Goal: Navigation & Orientation: Find specific page/section

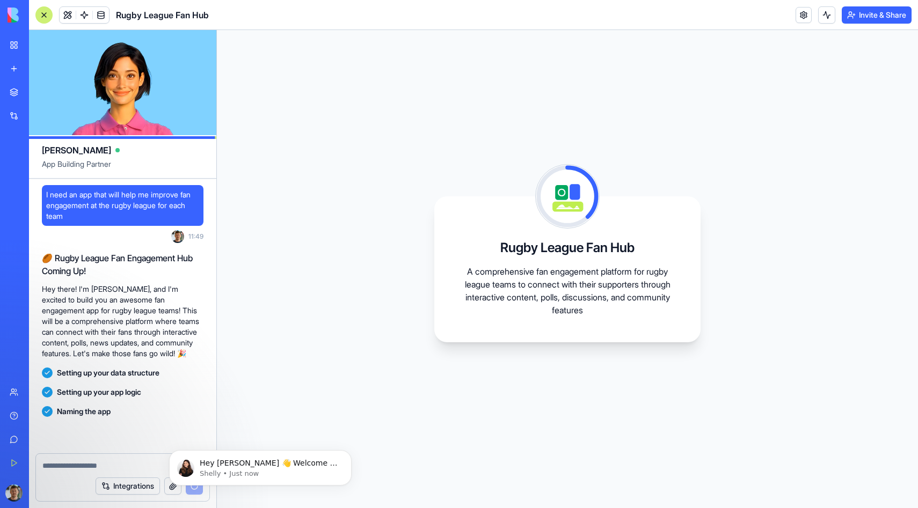
scroll to position [69, 0]
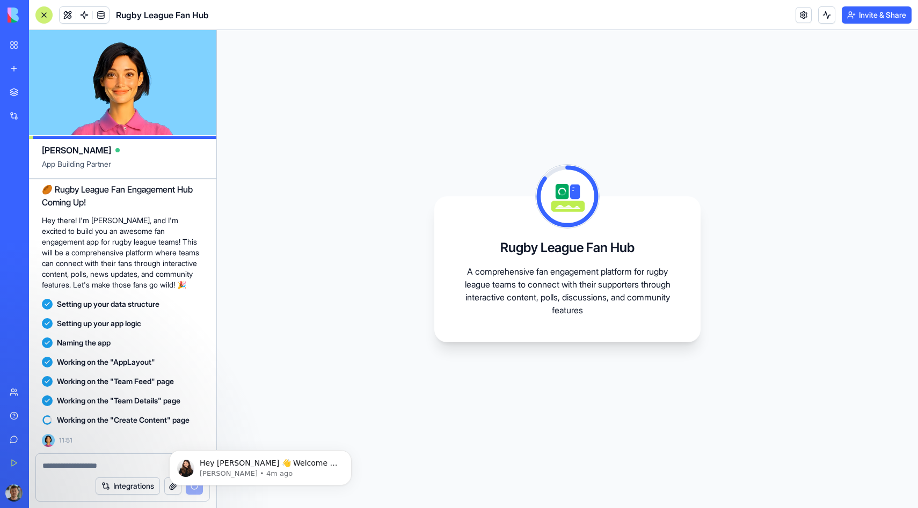
click at [479, 325] on div "Rugby League Fan Hub A comprehensive fan engagement platform for rugby league t…" at bounding box center [567, 269] width 266 height 146
click at [348, 453] on icon "Dismiss notification" at bounding box center [348, 453] width 4 height 4
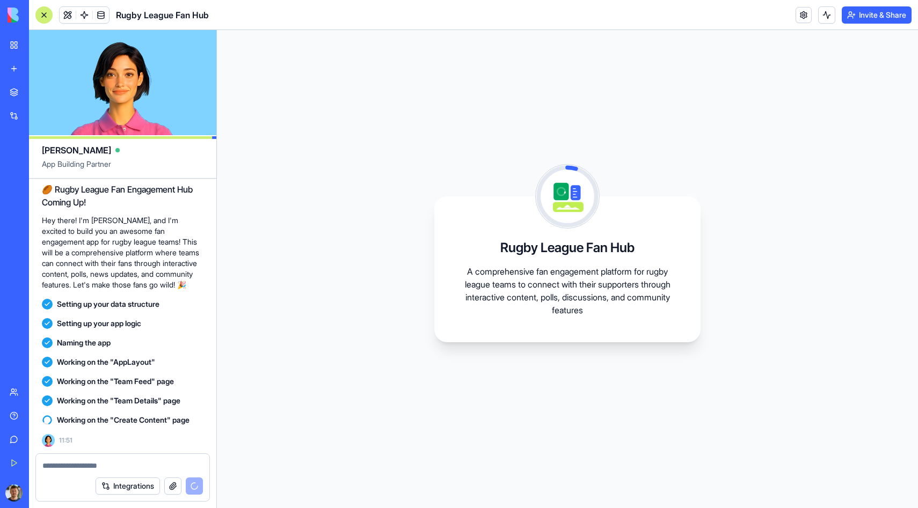
click at [357, 383] on div "Rugby League Fan Hub A comprehensive fan engagement platform for rugby league t…" at bounding box center [567, 269] width 701 height 478
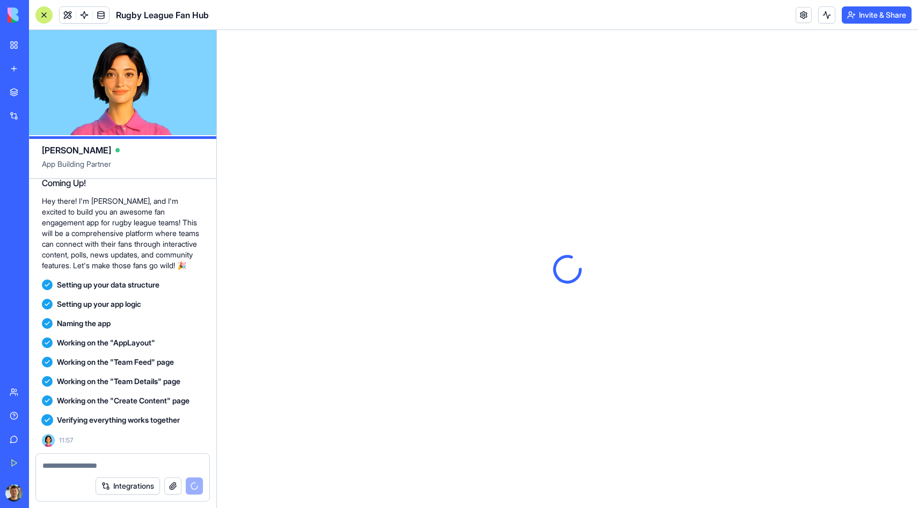
scroll to position [0, 0]
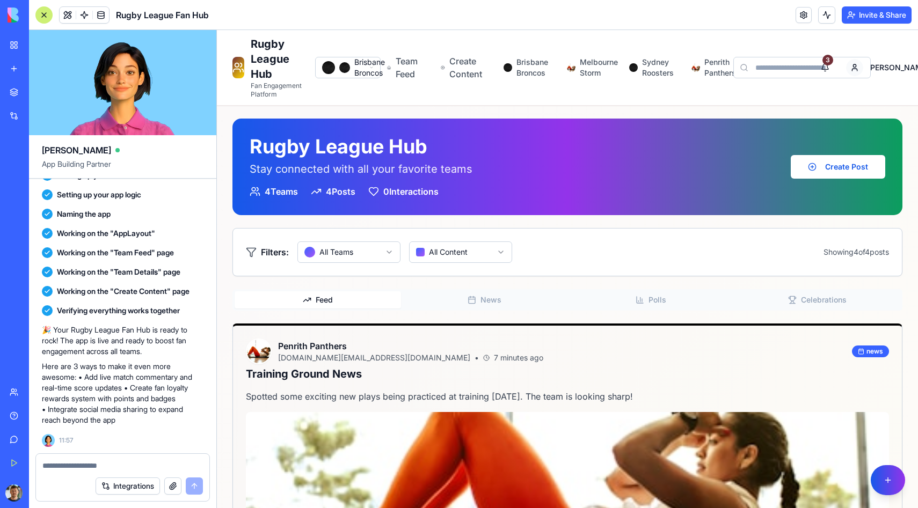
click at [48, 9] on div at bounding box center [43, 14] width 17 height 17
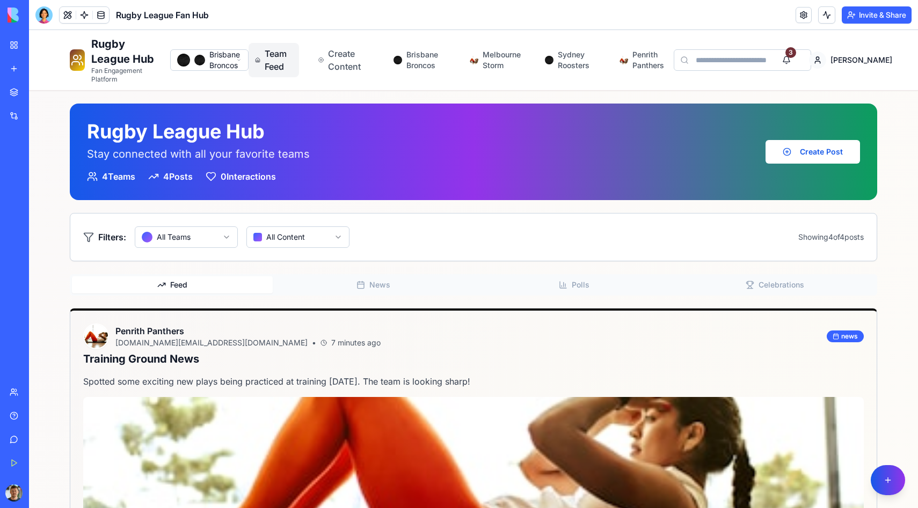
click at [289, 54] on span "Team Feed" at bounding box center [279, 60] width 28 height 26
click at [337, 54] on span "Create Content" at bounding box center [348, 60] width 40 height 26
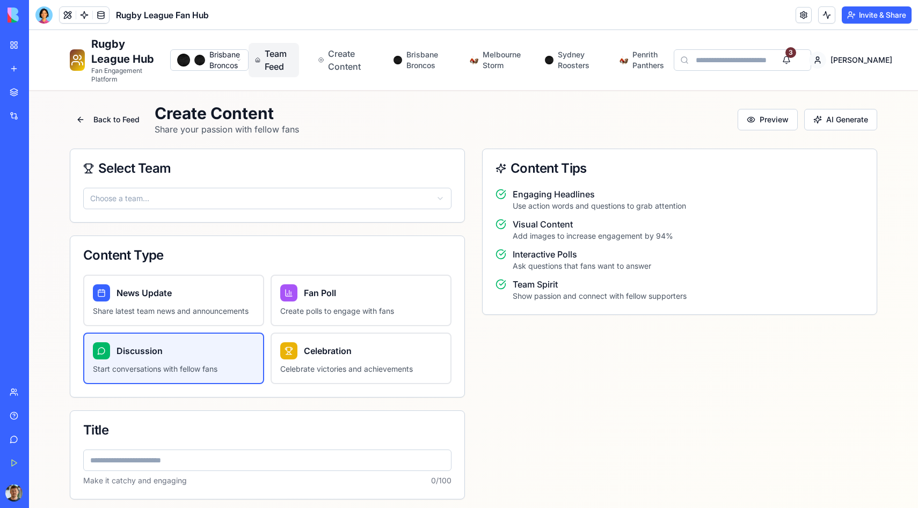
click at [292, 59] on span "Team Feed" at bounding box center [279, 60] width 28 height 26
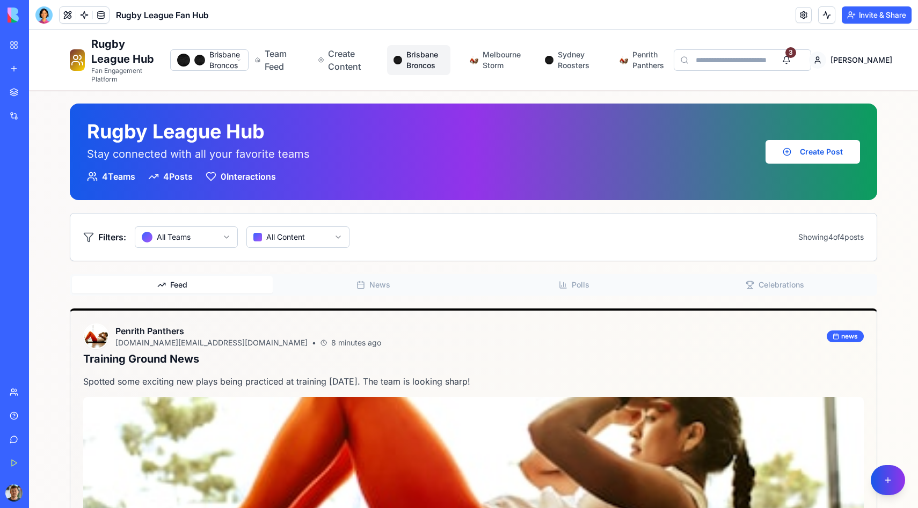
click at [416, 62] on span "Brisbane Broncos" at bounding box center [425, 59] width 38 height 21
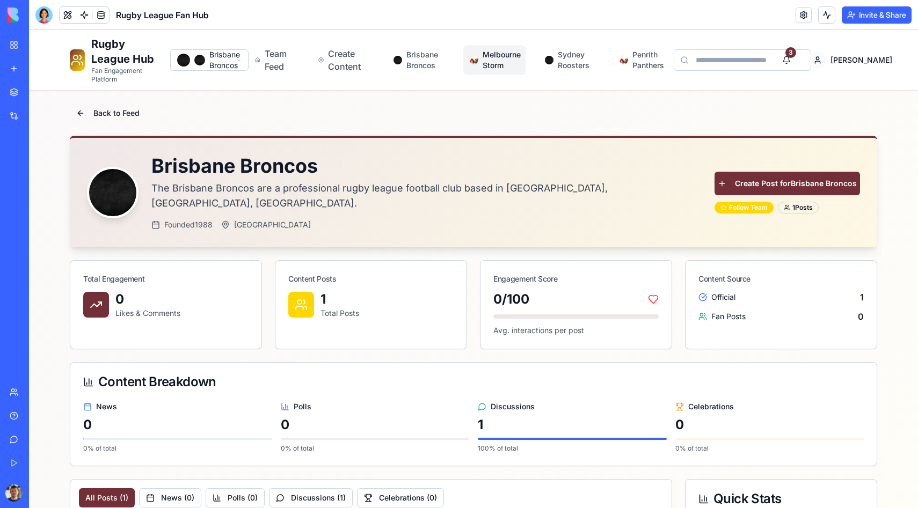
click at [496, 63] on span "Melbourne Storm" at bounding box center [500, 59] width 36 height 21
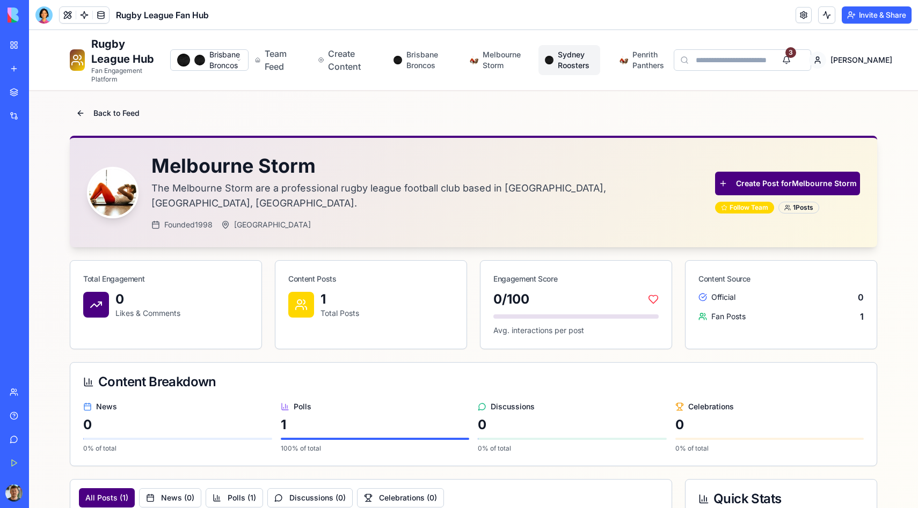
click at [559, 54] on link "Sydney Roosters" at bounding box center [569, 60] width 62 height 30
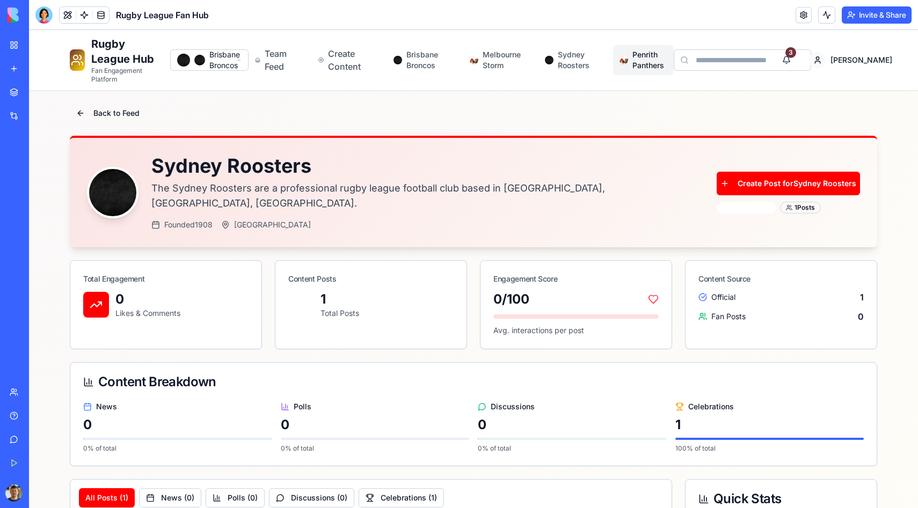
click at [651, 60] on span "Penrith Panthers" at bounding box center [649, 59] width 35 height 21
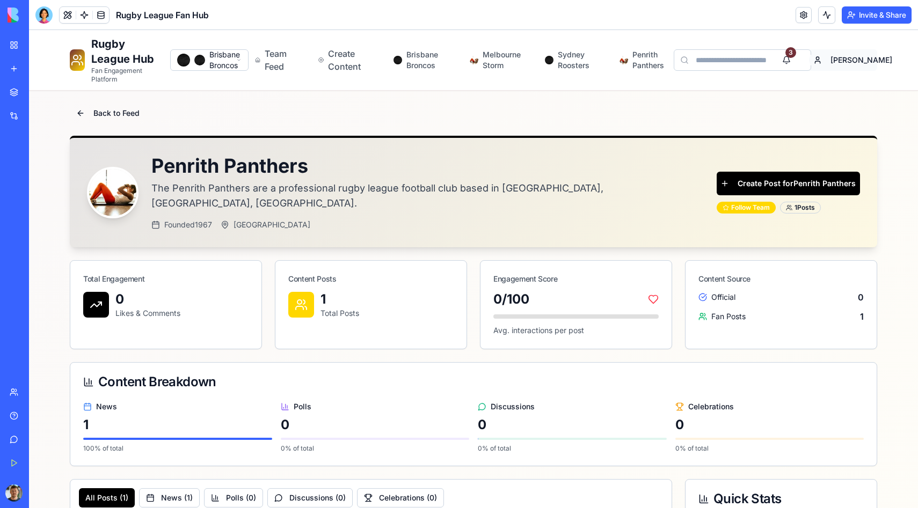
click at [853, 61] on html "Rugby League Hub Fan Engagement Platform Brisbane Broncos Team Feed Create Cont…" at bounding box center [473, 471] width 889 height 883
click at [117, 42] on html "Rugby League Hub Fan Engagement Platform Brisbane Broncos Team Feed Create Cont…" at bounding box center [473, 471] width 889 height 883
click at [86, 47] on link "Rugby League Hub Fan Engagement Platform" at bounding box center [116, 59] width 92 height 47
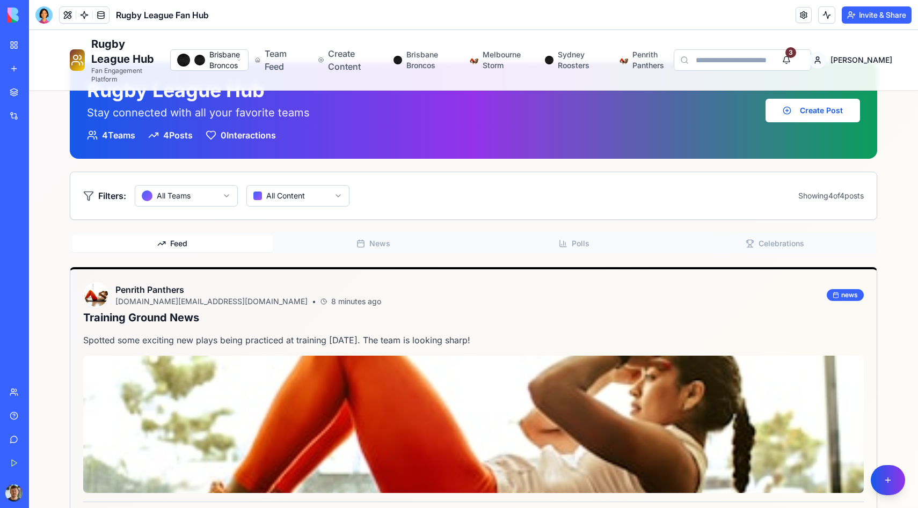
scroll to position [59, 0]
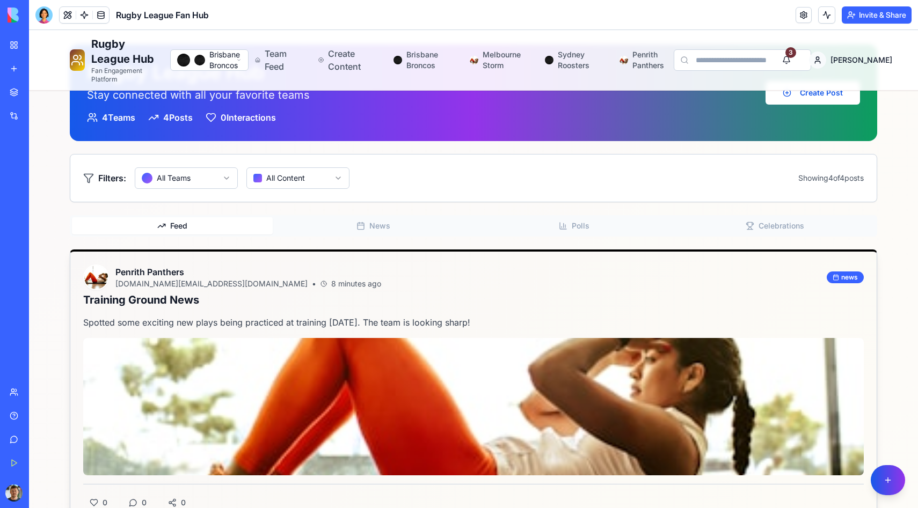
click at [88, 280] on img at bounding box center [96, 278] width 24 height 24
click at [170, 336] on div "Spotted some exciting new plays being practiced at training [DATE]. The team is…" at bounding box center [473, 421] width 806 height 210
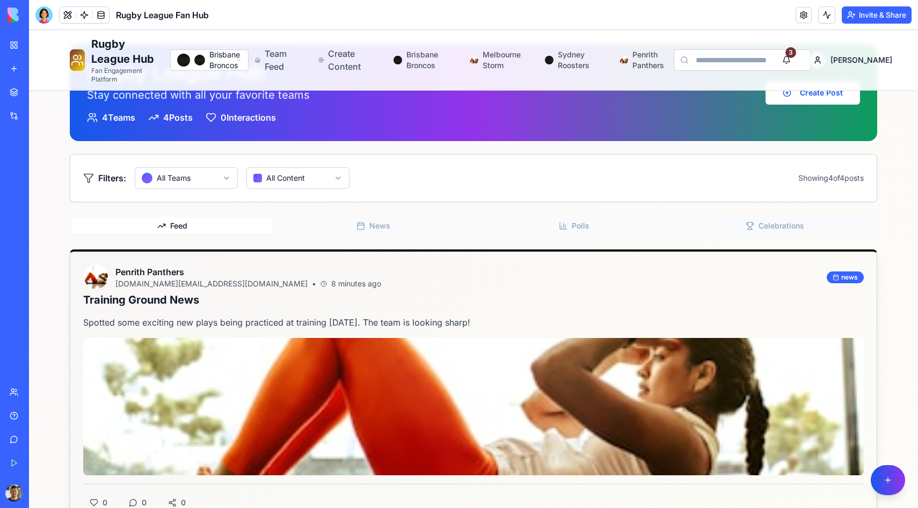
click at [185, 359] on img at bounding box center [473, 407] width 819 height 144
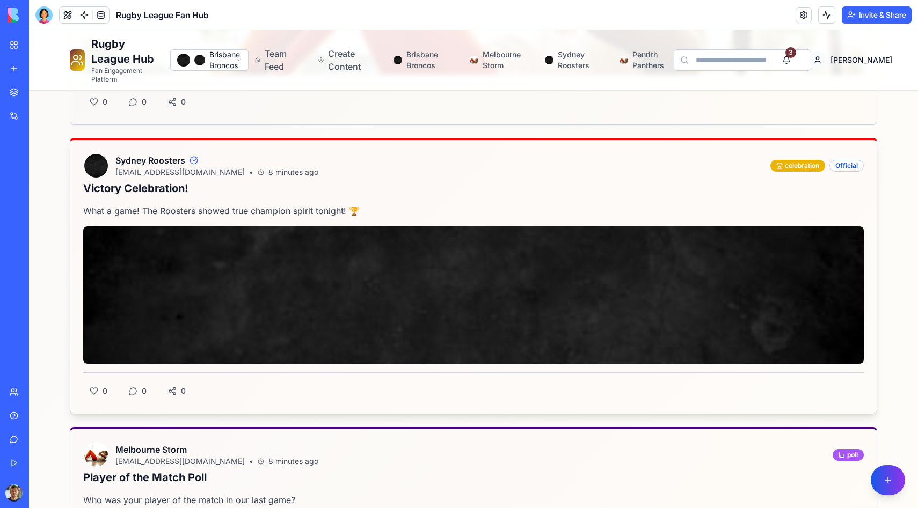
scroll to position [466, 0]
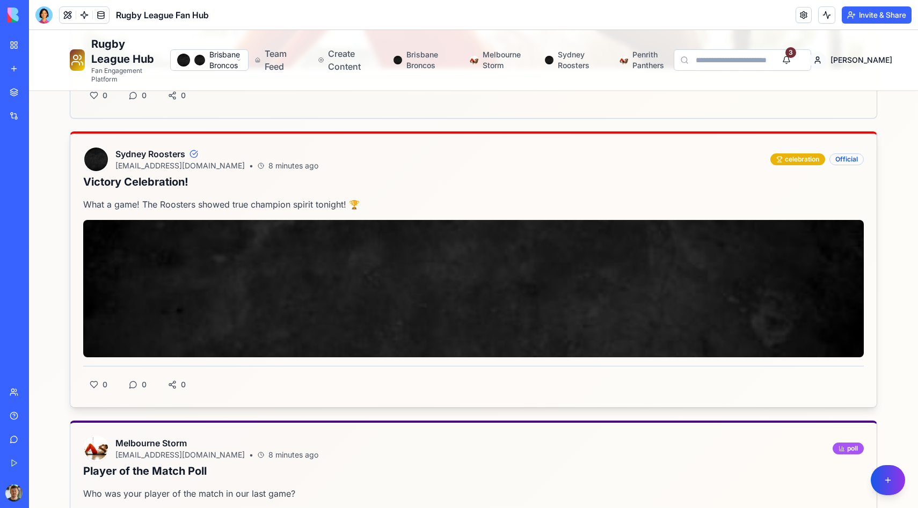
click at [160, 158] on span "Sydney Roosters" at bounding box center [150, 154] width 70 height 13
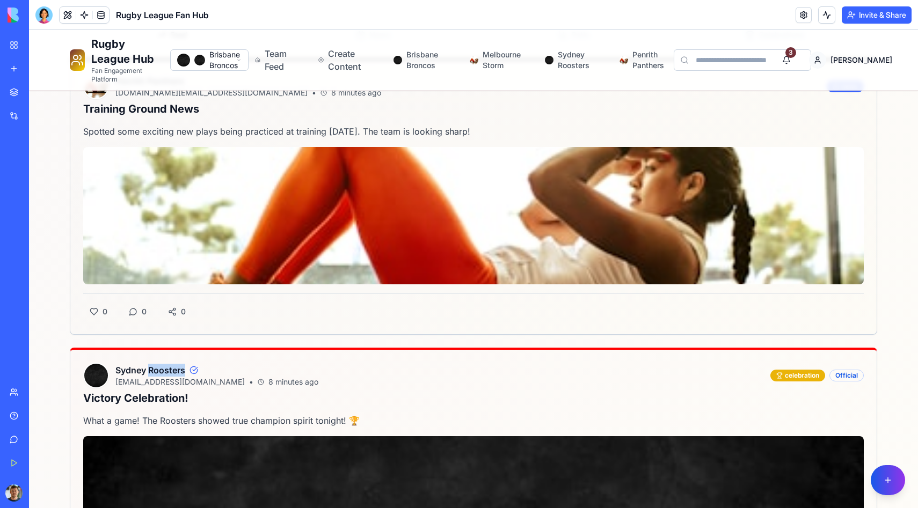
scroll to position [0, 0]
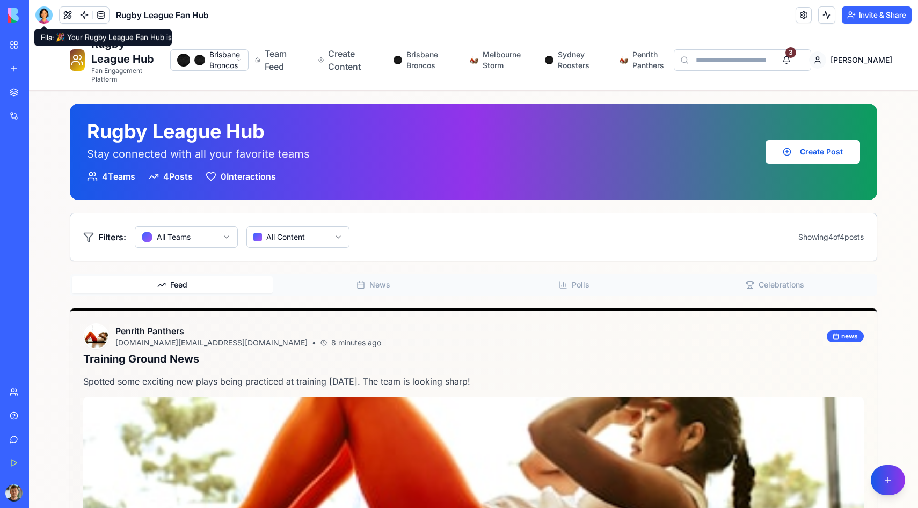
click at [50, 16] on div at bounding box center [43, 14] width 17 height 17
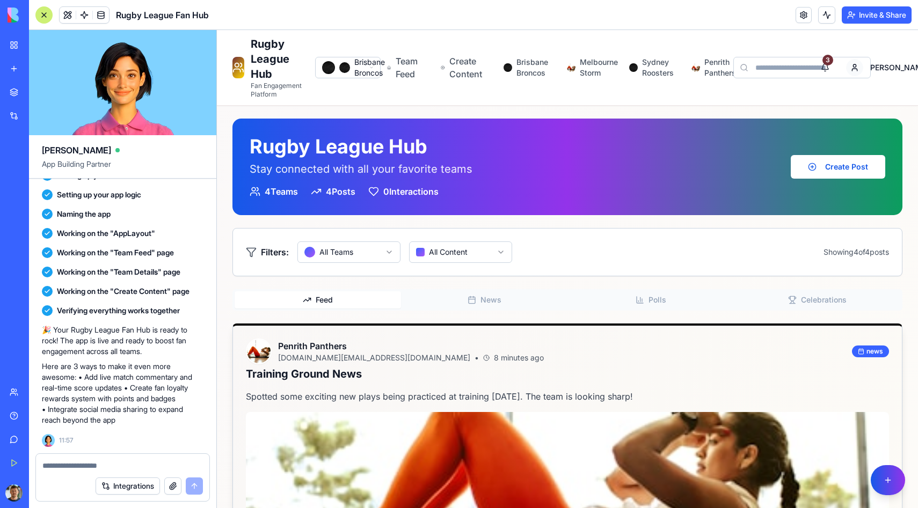
click at [240, 416] on div "Spotted some exciting new plays being practiced at training [DATE]. The team is…" at bounding box center [567, 495] width 669 height 210
click at [799, 15] on link at bounding box center [803, 15] width 16 height 16
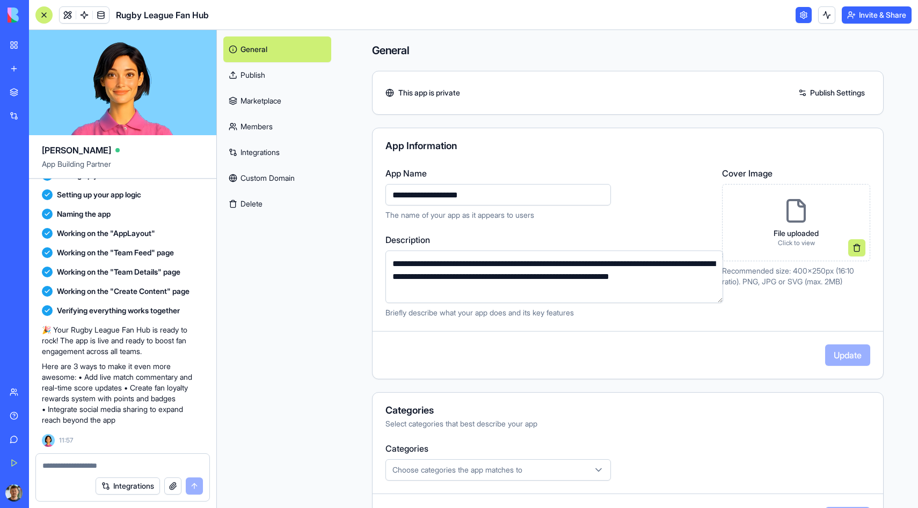
click at [799, 15] on link at bounding box center [803, 15] width 16 height 16
